Goal: Task Accomplishment & Management: Complete application form

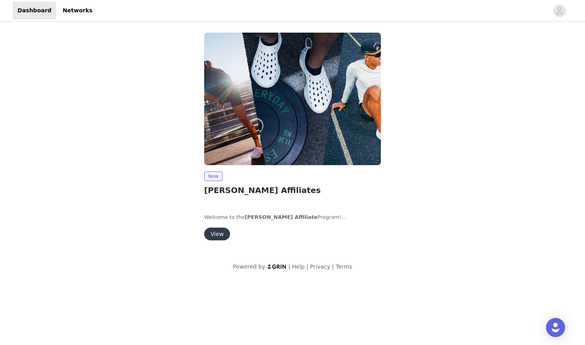
click at [219, 235] on button "View" at bounding box center [217, 234] width 26 height 13
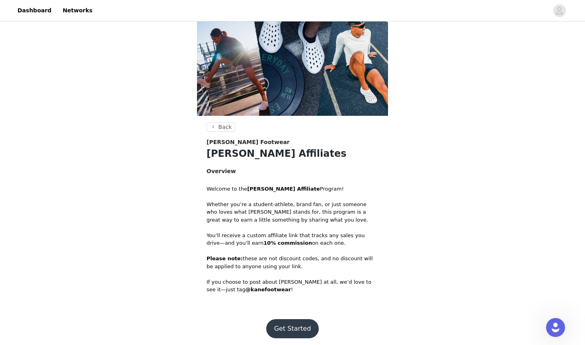
scroll to position [14, 0]
click at [284, 329] on button "Get Started" at bounding box center [292, 329] width 53 height 19
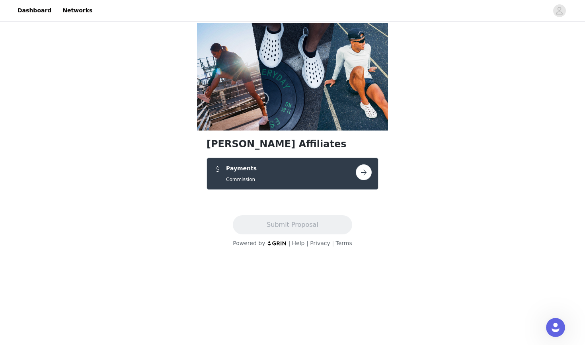
click at [363, 176] on button "button" at bounding box center [364, 172] width 16 height 16
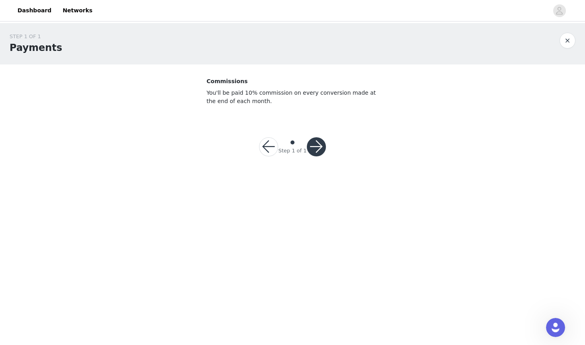
click at [319, 145] on button "button" at bounding box center [316, 146] width 19 height 19
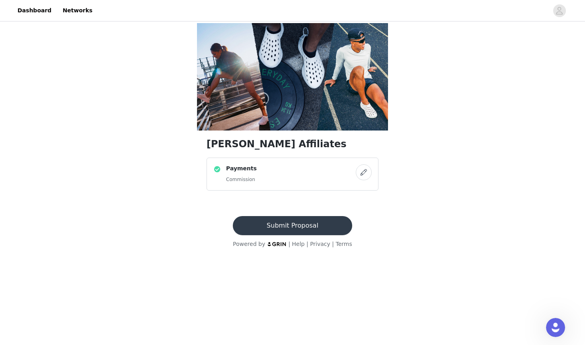
click at [364, 170] on button "button" at bounding box center [364, 172] width 16 height 16
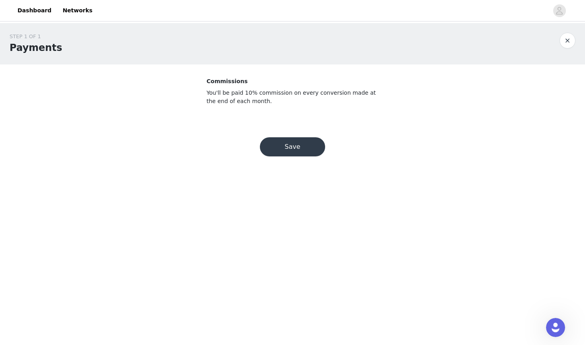
click at [295, 154] on button "Save" at bounding box center [292, 146] width 65 height 19
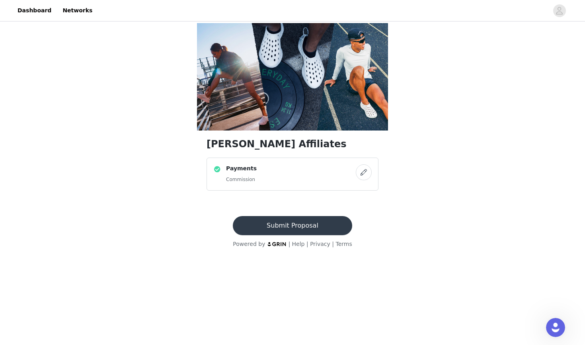
click at [305, 226] on button "Submit Proposal" at bounding box center [292, 225] width 119 height 19
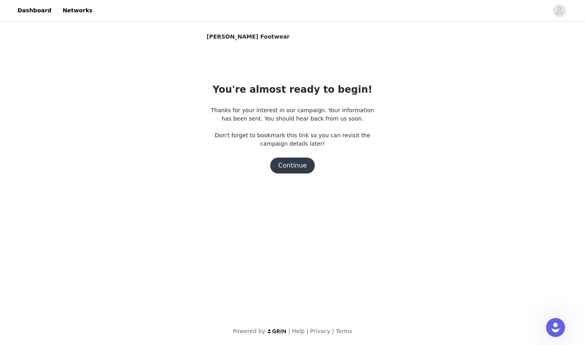
click at [288, 167] on button "Continue" at bounding box center [292, 166] width 45 height 16
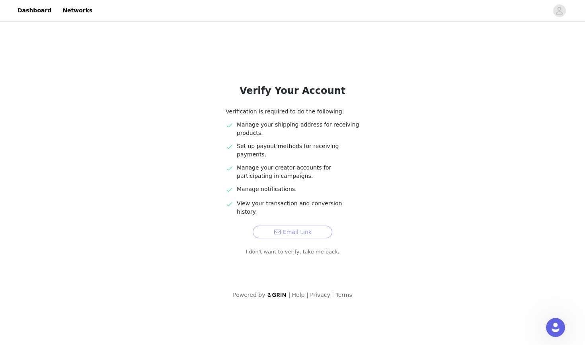
click at [282, 226] on button "Email Link" at bounding box center [293, 232] width 80 height 13
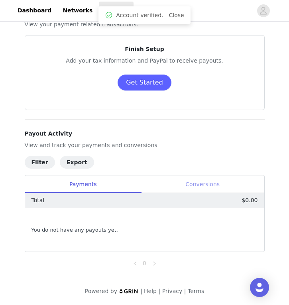
scroll to position [30, 0]
click at [202, 181] on div "Conversions" at bounding box center [202, 184] width 123 height 18
click at [78, 187] on div "Payments" at bounding box center [83, 184] width 116 height 18
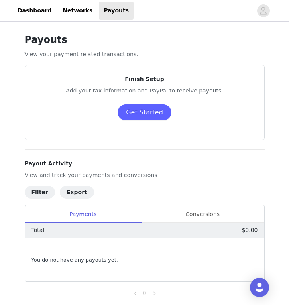
scroll to position [0, 0]
click at [31, 6] on link "Dashboard" at bounding box center [34, 11] width 43 height 18
